Goal: Task Accomplishment & Management: Use online tool/utility

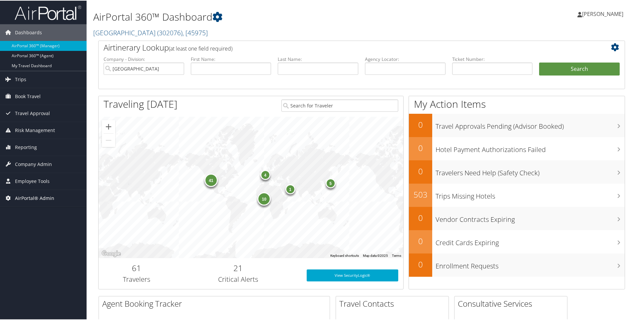
click at [37, 195] on span "AirPortal® Admin" at bounding box center [34, 197] width 39 height 17
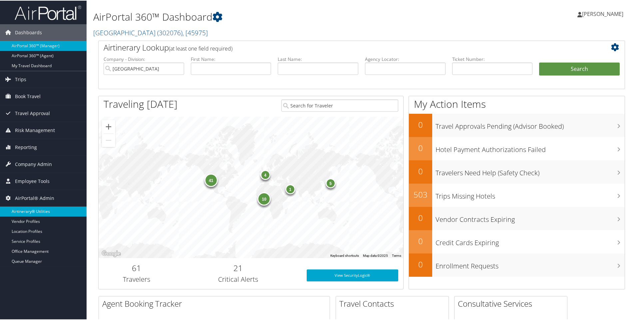
click at [37, 210] on link "Airtinerary® Utilities" at bounding box center [43, 211] width 87 height 10
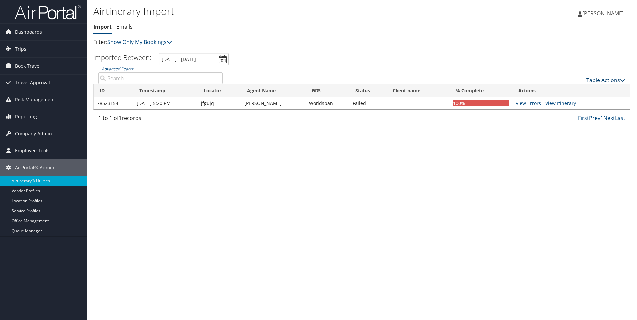
click at [609, 78] on link "Table Actions" at bounding box center [605, 80] width 39 height 7
click at [578, 101] on link "Import Itinerary" at bounding box center [583, 101] width 88 height 11
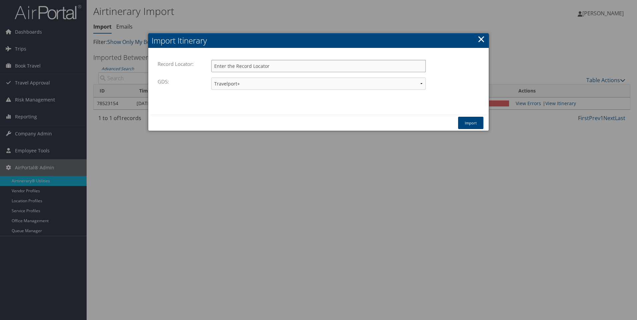
click at [237, 65] on input "Record Locator:" at bounding box center [318, 66] width 214 height 12
paste input "DLZ0T8"
type input "DLZ0T8"
click at [470, 122] on button "Import" at bounding box center [470, 123] width 25 height 12
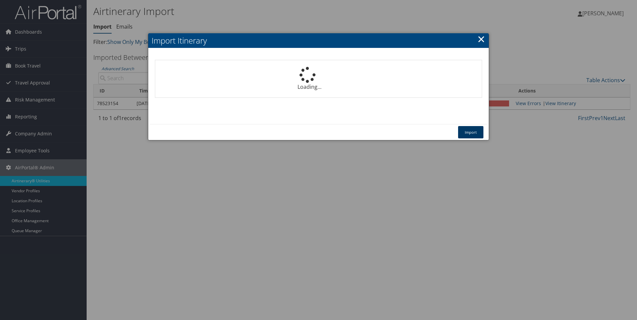
select select "1P"
